Goal: Task Accomplishment & Management: Use online tool/utility

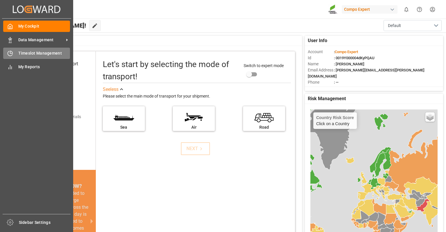
click at [35, 53] on span "Timeslot Management" at bounding box center [44, 53] width 52 height 6
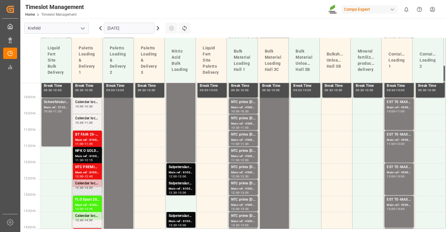
scroll to position [281, 0]
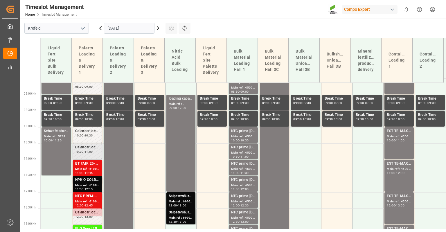
click at [90, 149] on div "Calendar locked during this period." at bounding box center [87, 148] width 24 height 6
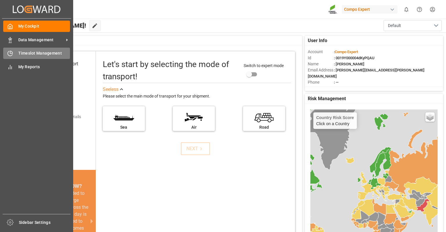
click at [19, 50] on div "Timeslot Management Timeslot Management" at bounding box center [36, 53] width 67 height 11
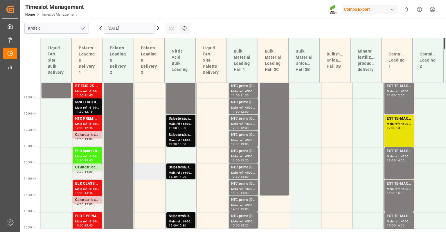
scroll to position [368, 0]
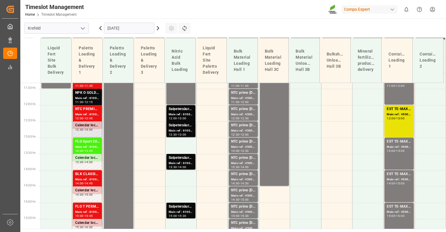
click at [88, 129] on div "13:00" at bounding box center [89, 129] width 8 height 3
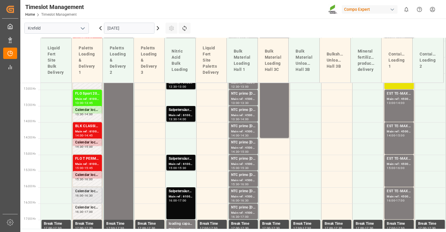
scroll to position [426, 0]
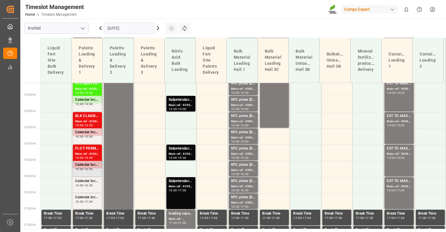
click at [83, 171] on div "Calendar locked during this period. 15:30 - 16:00" at bounding box center [87, 168] width 24 height 13
click at [85, 169] on div "-" at bounding box center [84, 169] width 1 height 3
click at [87, 167] on div "Calendar locked during this period. 15:30 - 16:00" at bounding box center [87, 168] width 24 height 13
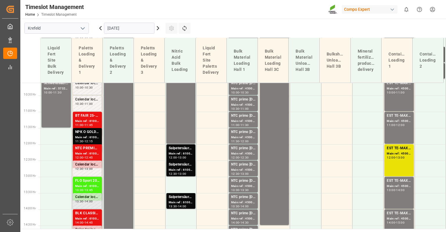
scroll to position [339, 0]
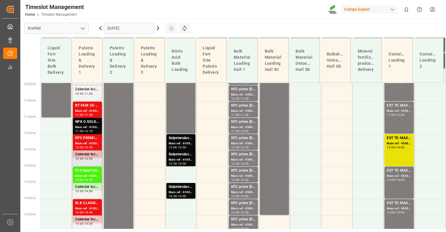
click at [90, 159] on div "13:00" at bounding box center [89, 159] width 8 height 3
click at [84, 158] on div "-" at bounding box center [84, 159] width 1 height 3
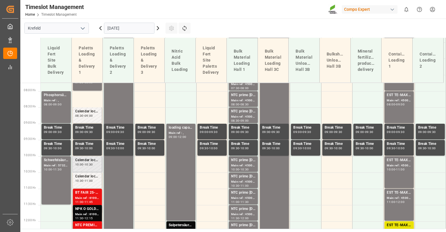
scroll to position [223, 0]
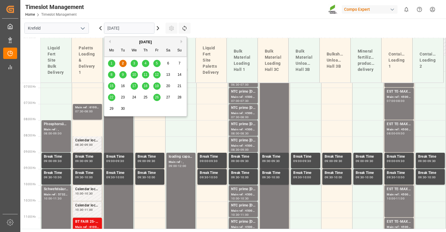
click at [119, 26] on input "[DATE]" at bounding box center [129, 28] width 51 height 11
click at [134, 62] on span "3" at bounding box center [134, 63] width 2 height 4
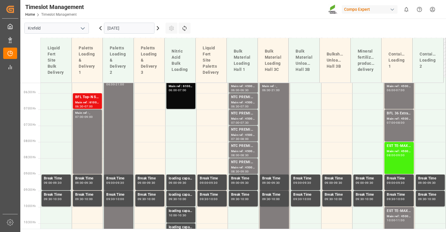
scroll to position [194, 0]
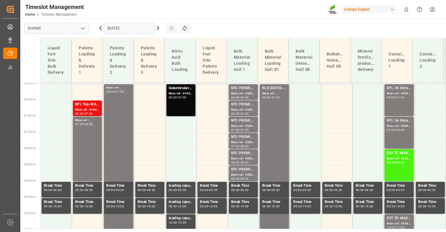
click at [116, 29] on input "[DATE]" at bounding box center [129, 28] width 51 height 11
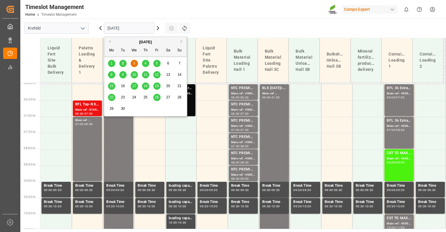
click at [144, 65] on div "4" at bounding box center [145, 63] width 7 height 7
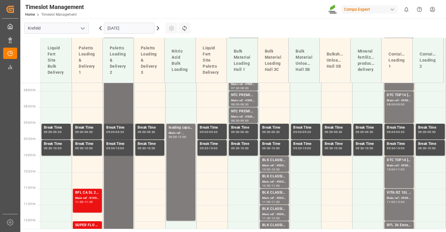
scroll to position [223, 0]
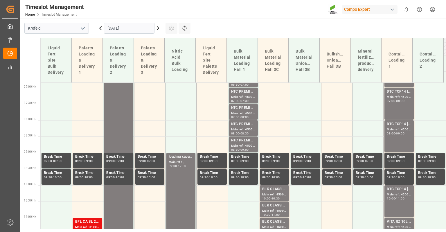
click at [123, 26] on input "[DATE]" at bounding box center [129, 28] width 51 height 11
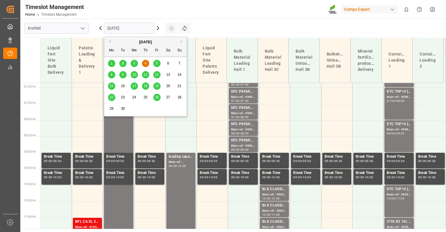
click at [160, 64] on div "5" at bounding box center [156, 63] width 7 height 7
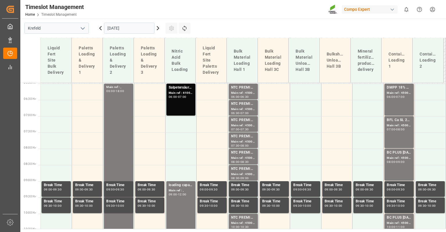
scroll to position [194, 0]
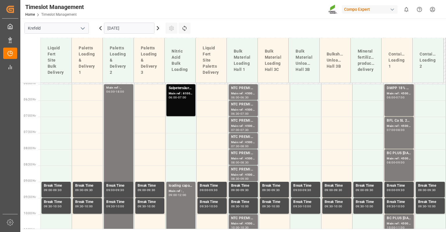
click at [127, 24] on input "[DATE]" at bounding box center [129, 28] width 51 height 11
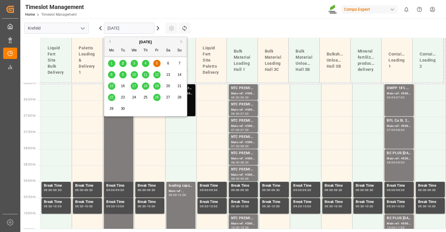
click at [122, 66] on div "2" at bounding box center [122, 63] width 7 height 7
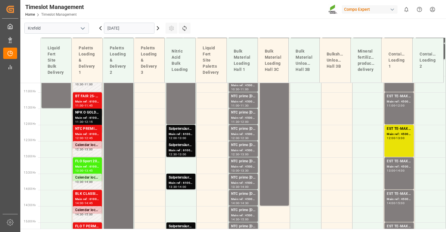
scroll to position [339, 0]
